Goal: Task Accomplishment & Management: Use online tool/utility

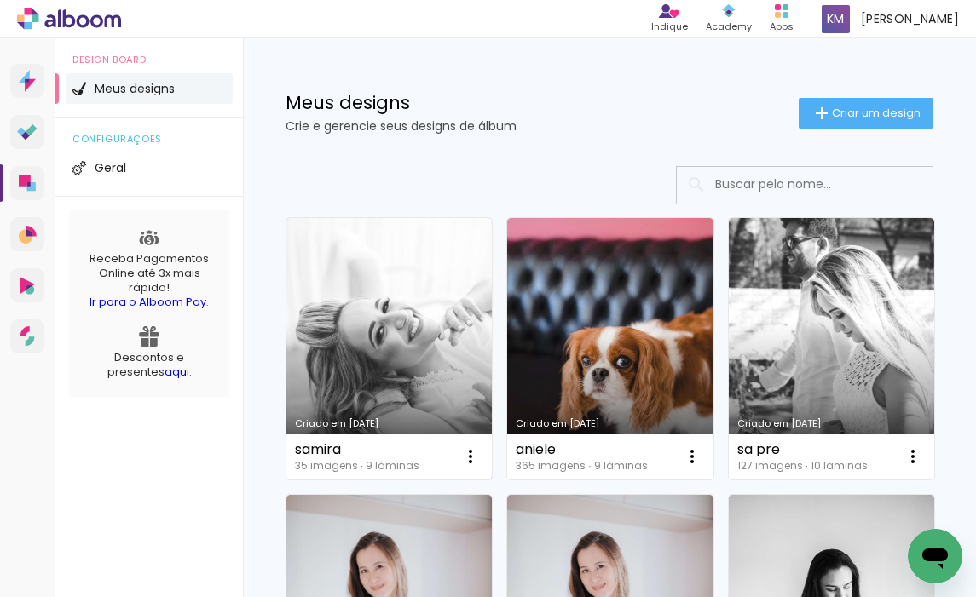
click at [367, 366] on link "Criado em [DATE]" at bounding box center [388, 349] width 205 height 262
